Goal: Task Accomplishment & Management: Use online tool/utility

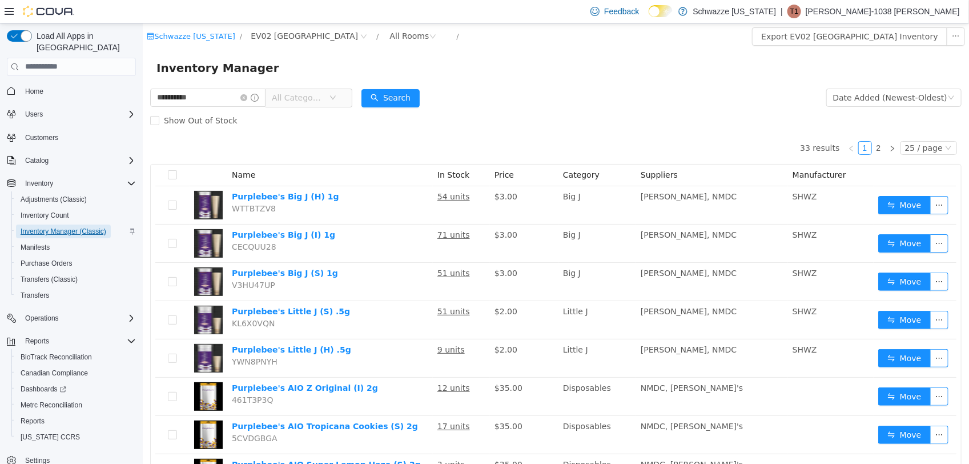
click at [83, 227] on span "Inventory Manager (Classic)" at bounding box center [64, 231] width 86 height 9
click at [224, 103] on input "**********" at bounding box center [207, 97] width 115 height 18
type input "*"
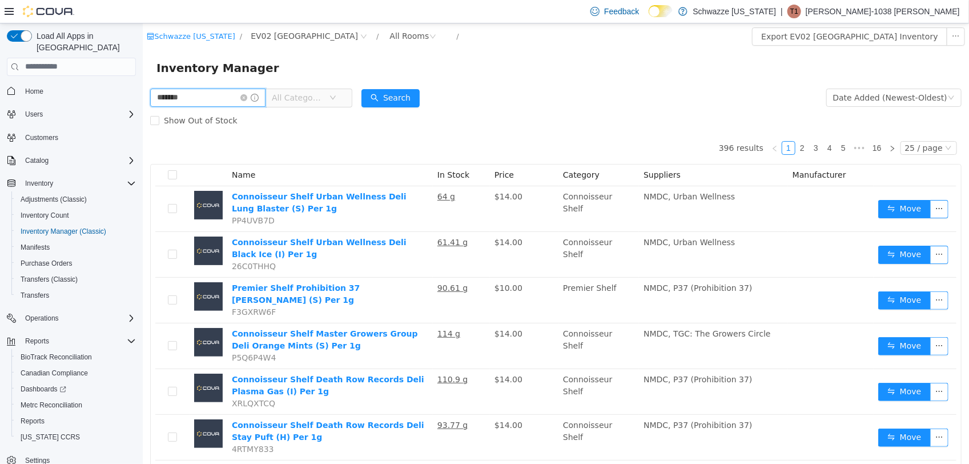
type input "*******"
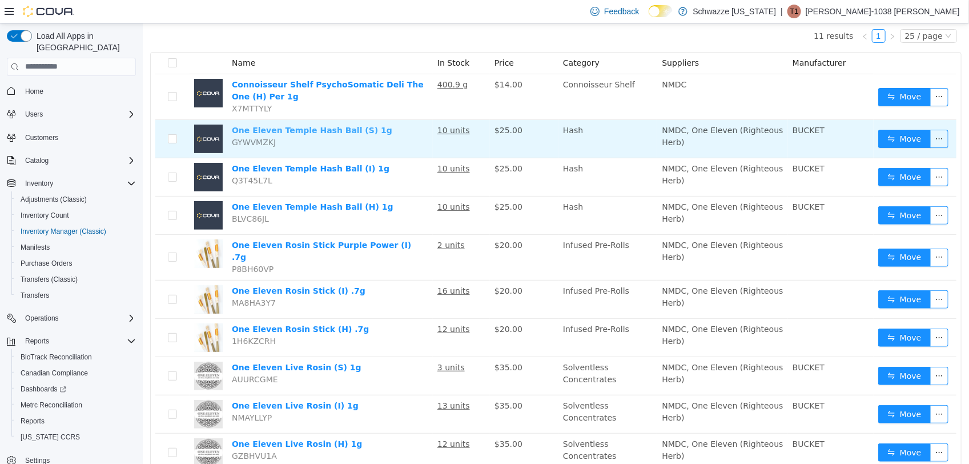
scroll to position [183, 0]
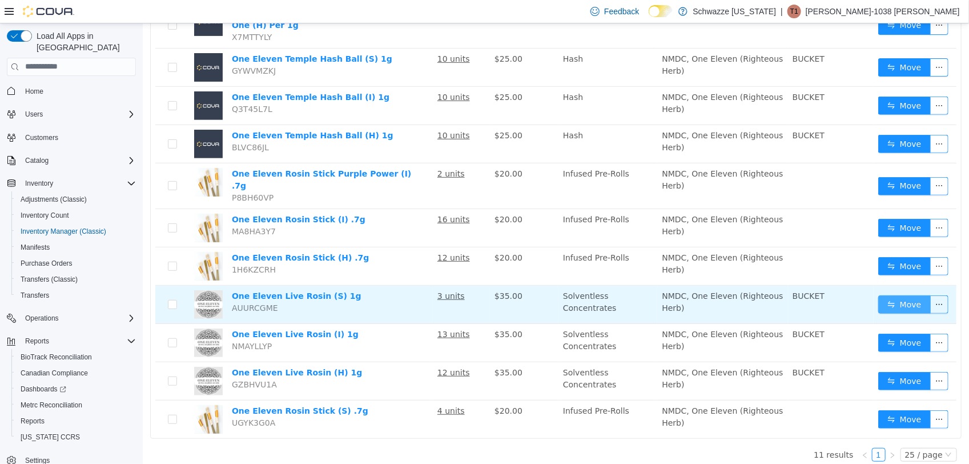
click at [892, 295] on button "Move" at bounding box center [904, 304] width 53 height 18
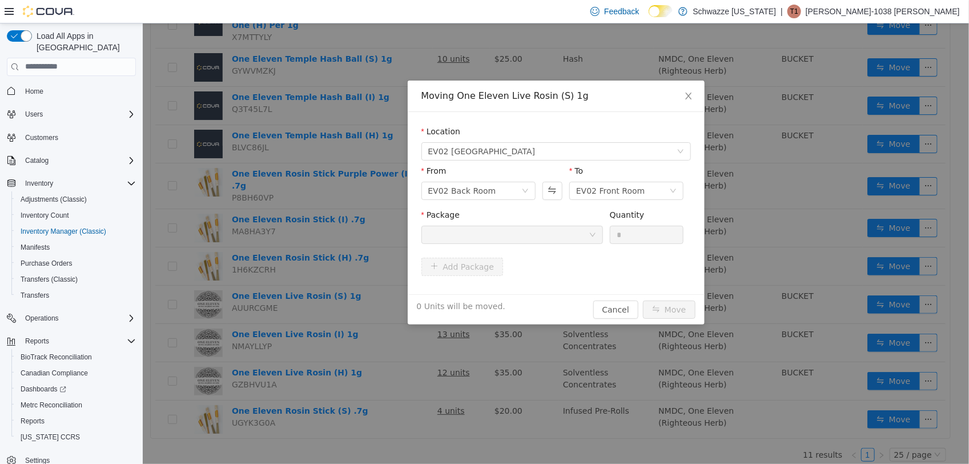
click at [597, 238] on div at bounding box center [512, 234] width 182 height 18
click at [685, 96] on icon "icon: close" at bounding box center [687, 95] width 9 height 9
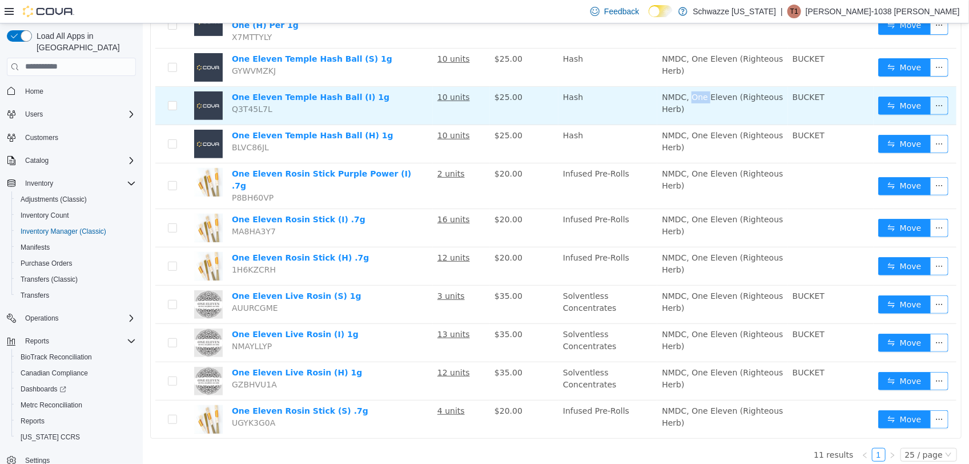
click at [685, 98] on span "NMDC, One Eleven (Righteous Herb)" at bounding box center [721, 102] width 121 height 21
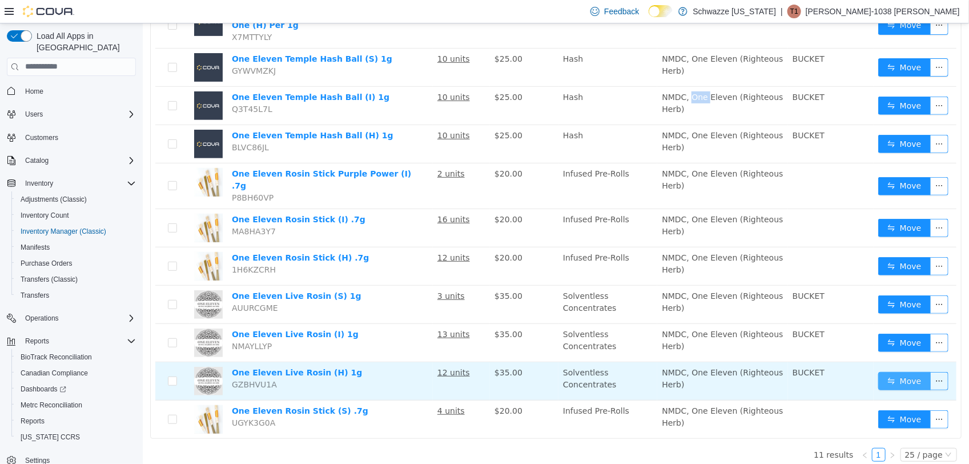
click at [893, 376] on button "Move" at bounding box center [904, 380] width 53 height 18
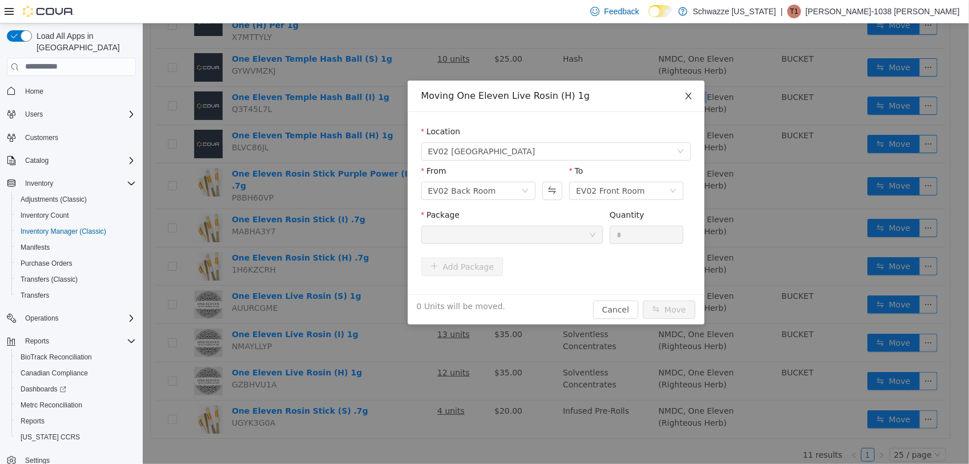
click at [685, 97] on icon "icon: close" at bounding box center [687, 95] width 9 height 9
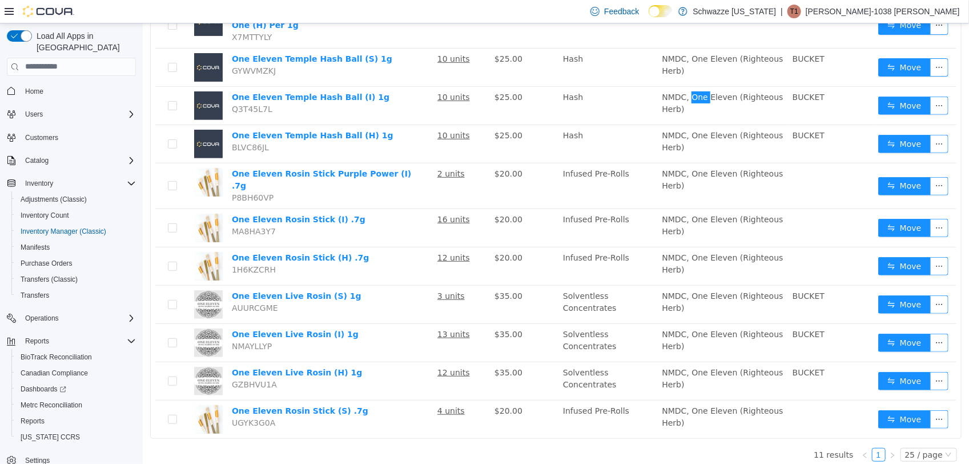
click at [54, 10] on img at bounding box center [48, 11] width 51 height 11
click at [43, 10] on img at bounding box center [48, 11] width 51 height 11
click at [7, 9] on icon at bounding box center [9, 11] width 9 height 7
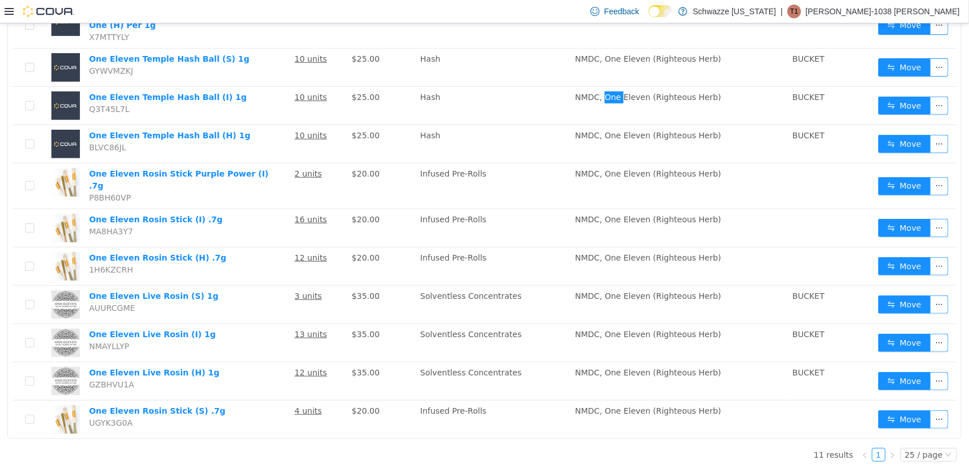
click at [12, 10] on icon at bounding box center [9, 11] width 9 height 7
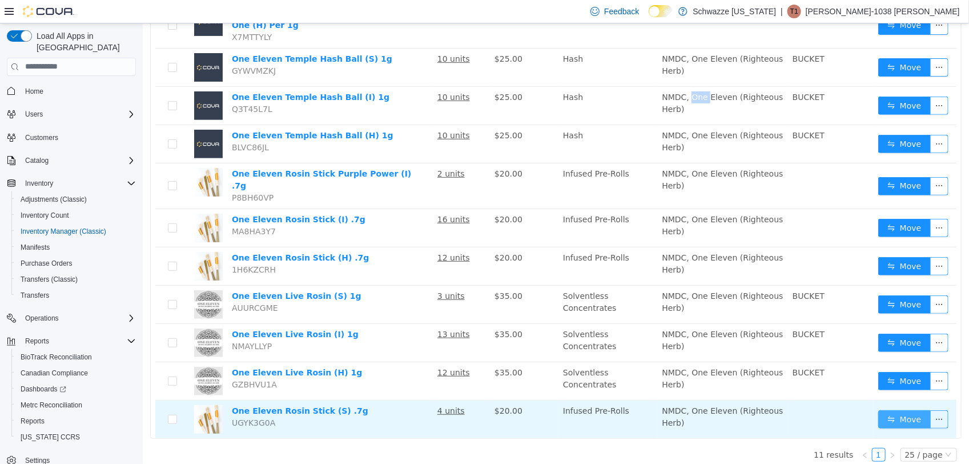
click at [908, 416] on button "Move" at bounding box center [904, 418] width 53 height 18
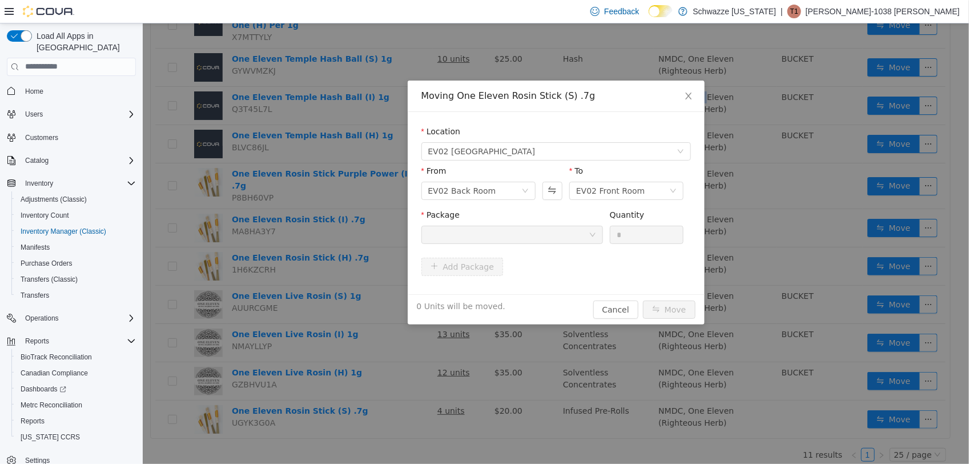
click at [562, 231] on div at bounding box center [508, 234] width 160 height 17
click at [696, 91] on span "Close" at bounding box center [688, 96] width 32 height 32
